Goal: Navigation & Orientation: Find specific page/section

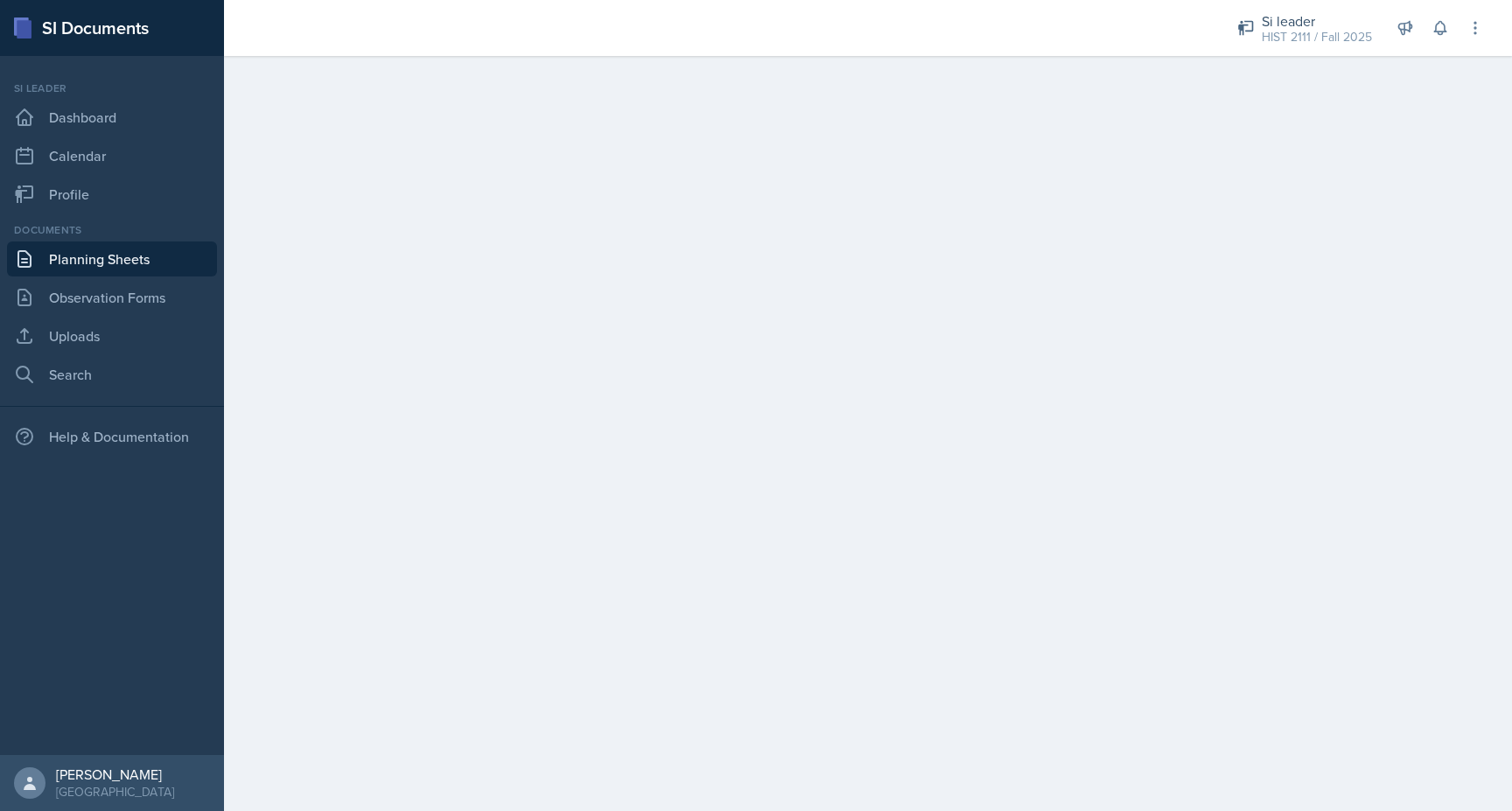
click at [119, 269] on link "Planning Sheets" at bounding box center [112, 259] width 210 height 35
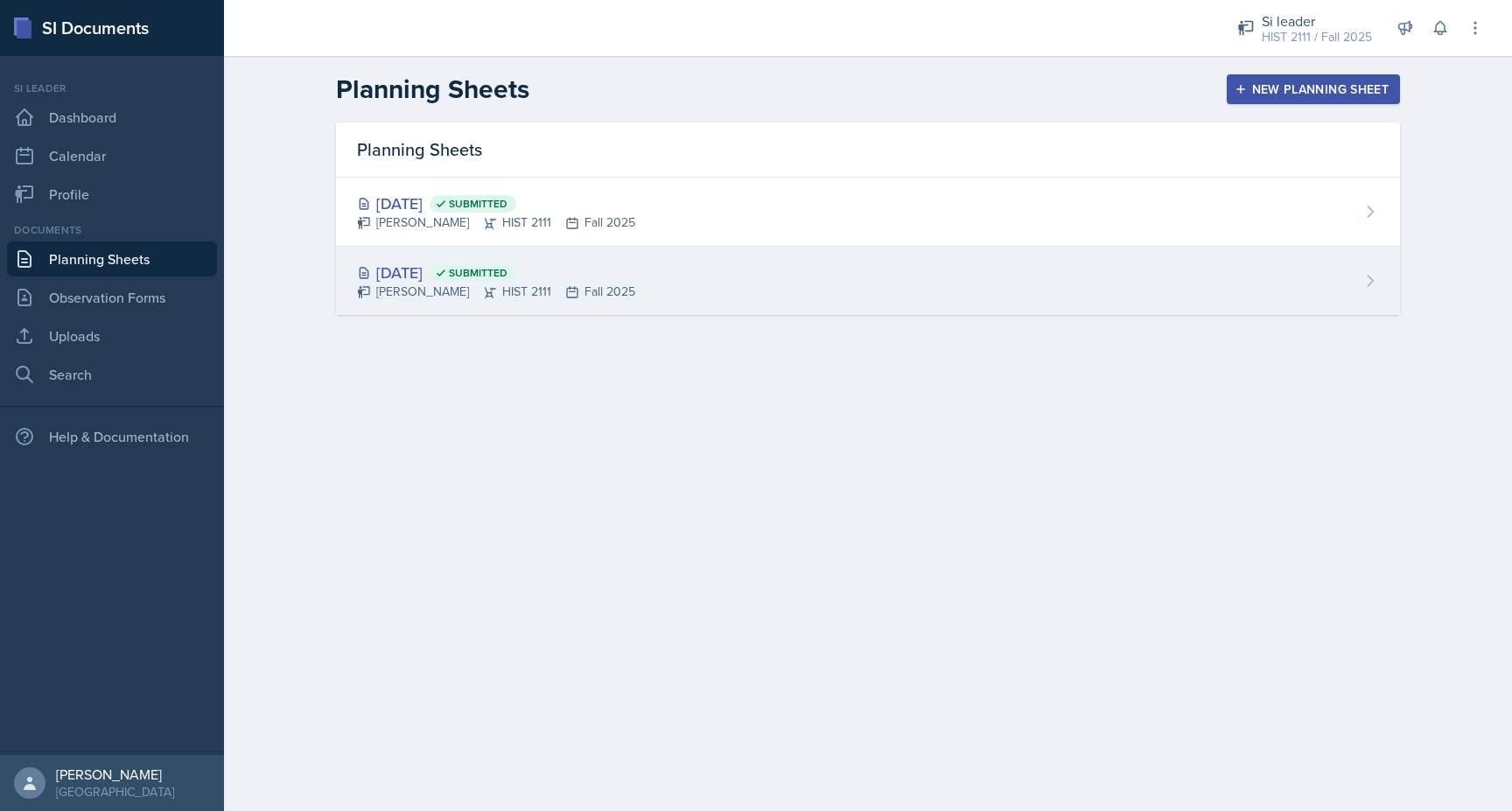
click at [410, 268] on div "[DATE] Submitted" at bounding box center [496, 273] width 279 height 24
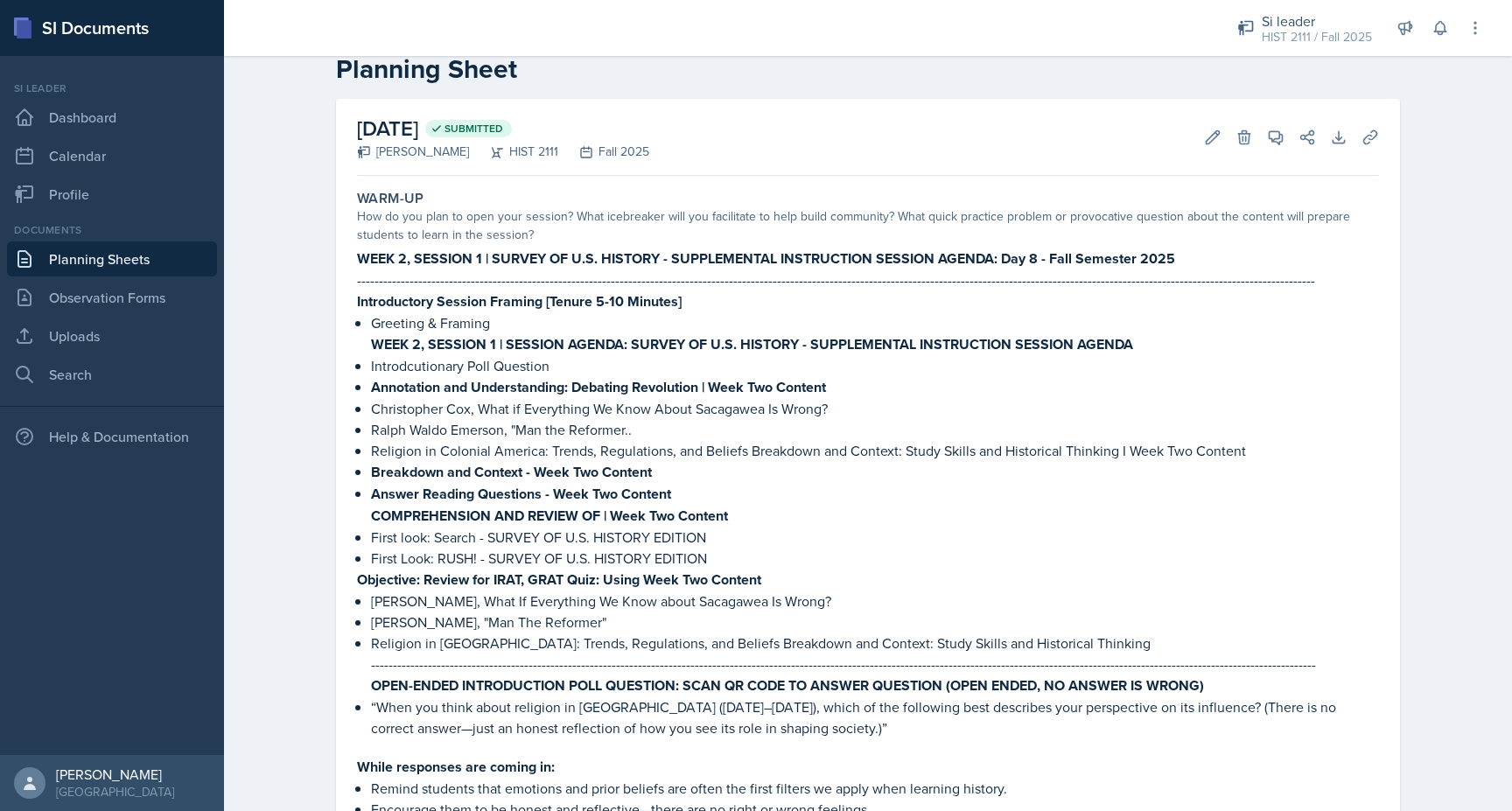
scroll to position [42, 0]
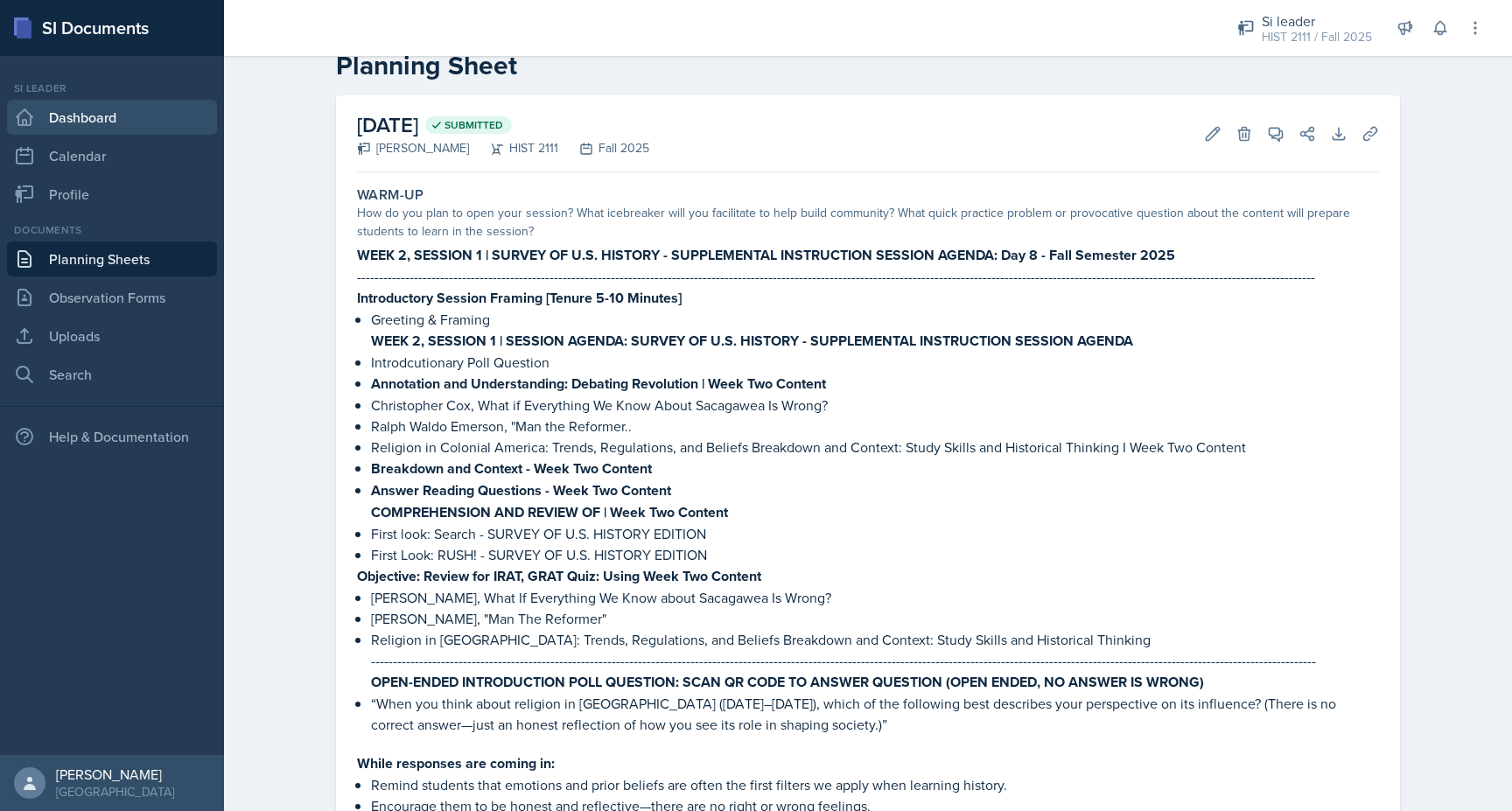
click at [41, 118] on link "Dashboard" at bounding box center [112, 118] width 210 height 35
